Goal: Information Seeking & Learning: Learn about a topic

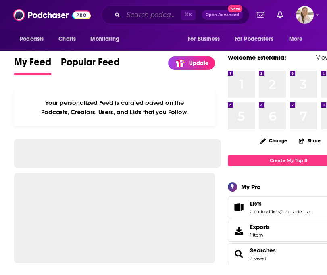
click at [140, 14] on input "Search podcasts, credits, & more..." at bounding box center [151, 14] width 57 height 13
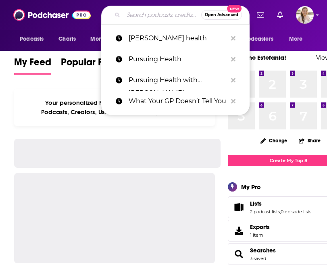
paste input "Inside Mental Health"
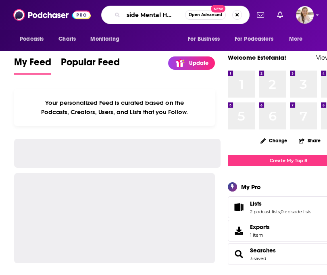
type input "Inside Mental Health"
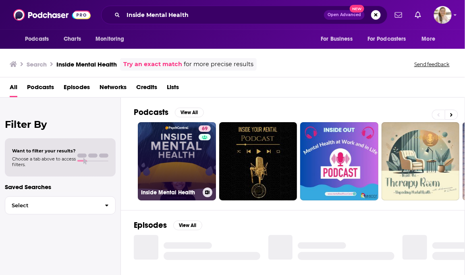
click at [167, 162] on link "69 Inside Mental Health" at bounding box center [177, 161] width 78 height 78
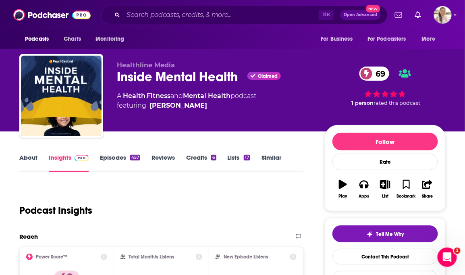
click at [27, 156] on link "About" at bounding box center [28, 163] width 18 height 19
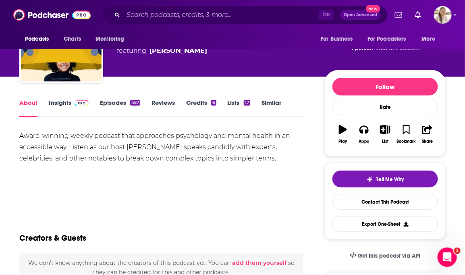
scroll to position [60, 0]
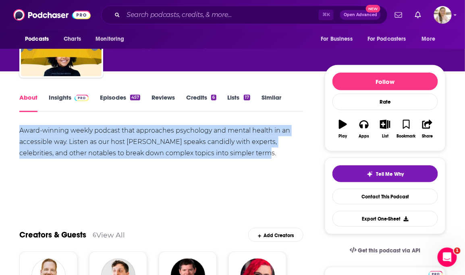
copy div "Award-winning weekly podcast that approaches psychology and mental health in an…"
drag, startPoint x: 17, startPoint y: 128, endPoint x: 271, endPoint y: 153, distance: 255.2
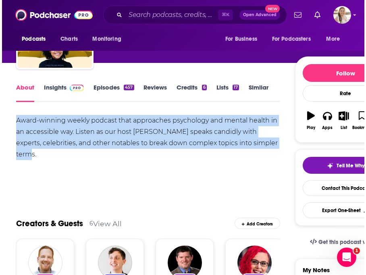
scroll to position [63, 0]
